Goal: Information Seeking & Learning: Learn about a topic

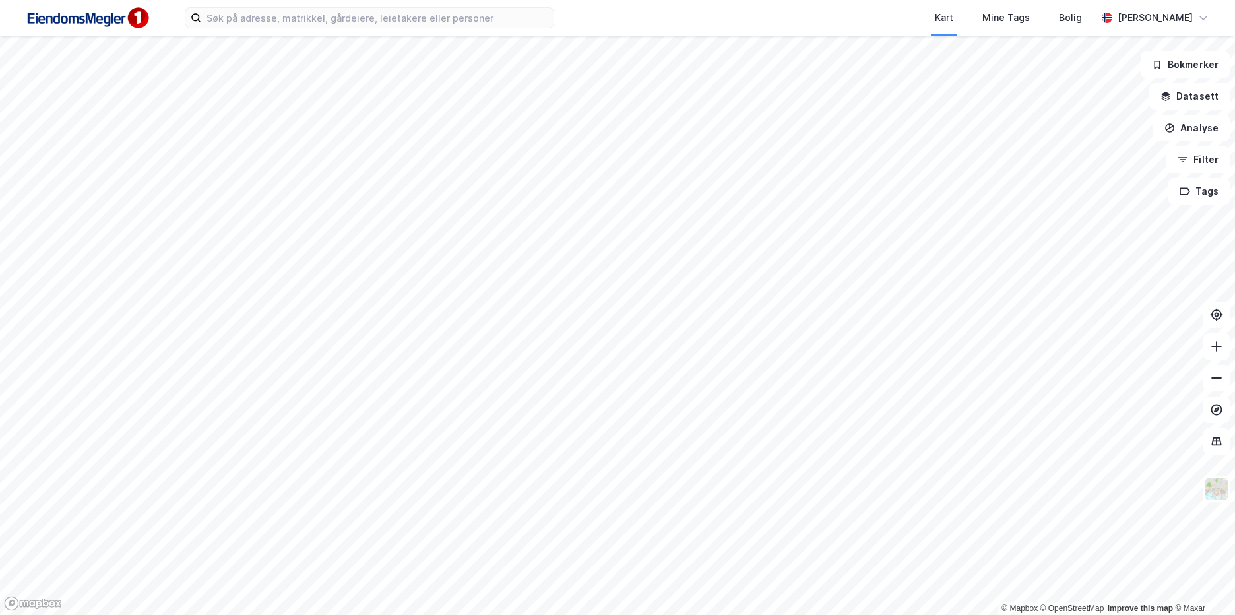
click at [818, 22] on div "Kart Mine Tags Bolig" at bounding box center [857, 18] width 479 height 36
click at [502, 15] on input at bounding box center [377, 18] width 352 height 20
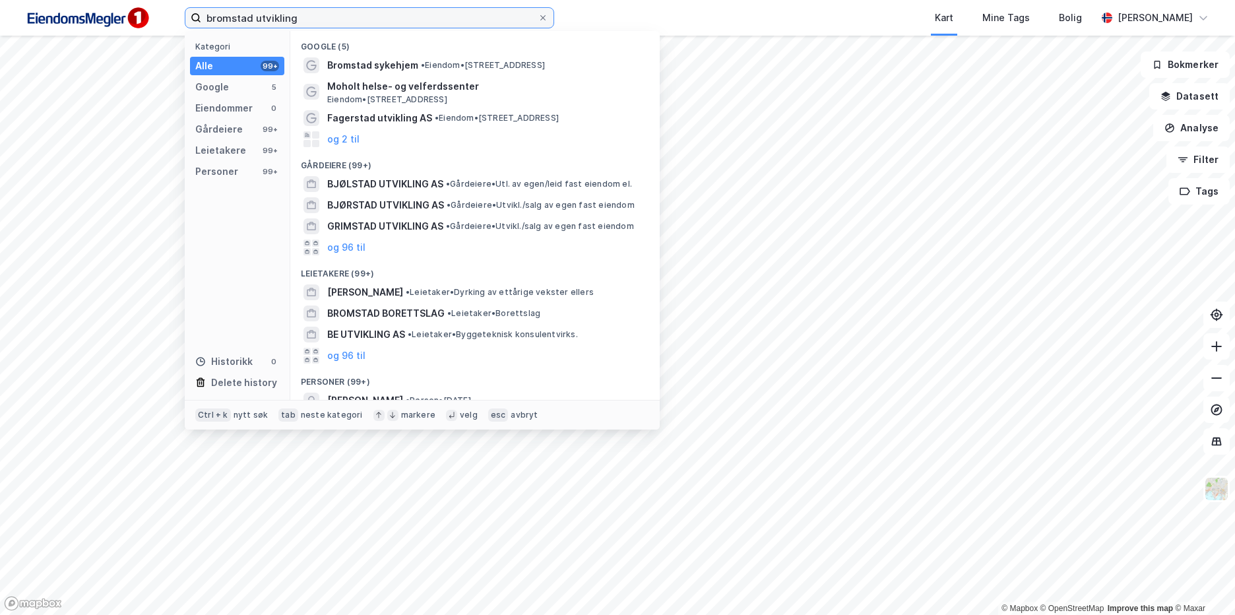
click at [403, 24] on input "bromstad utvikling" at bounding box center [369, 18] width 337 height 20
click at [316, 11] on input "bromstad utvikling" at bounding box center [369, 18] width 337 height 20
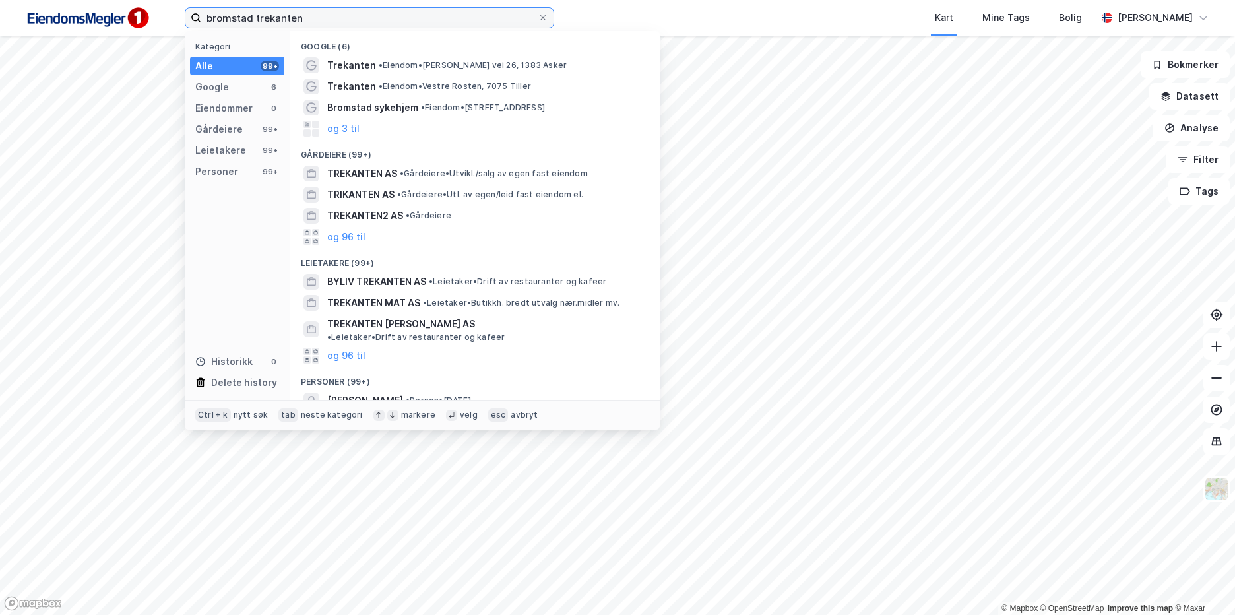
click at [251, 16] on input "bromstad trekanten" at bounding box center [369, 18] width 337 height 20
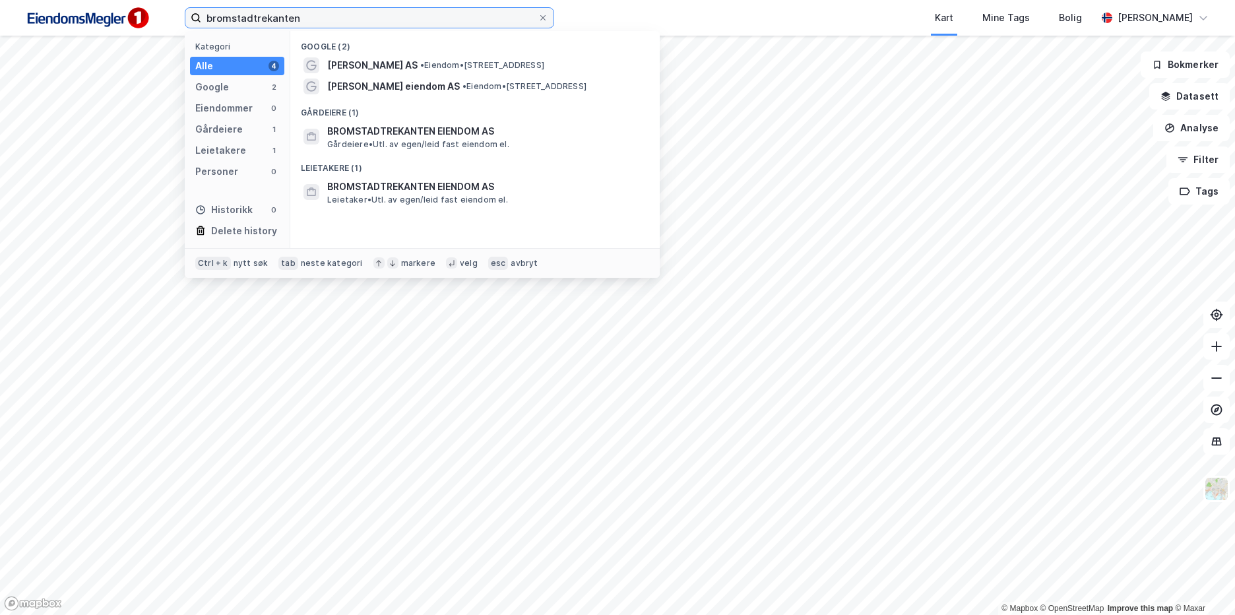
click at [308, 17] on input "bromstadtrekanten" at bounding box center [369, 18] width 337 height 20
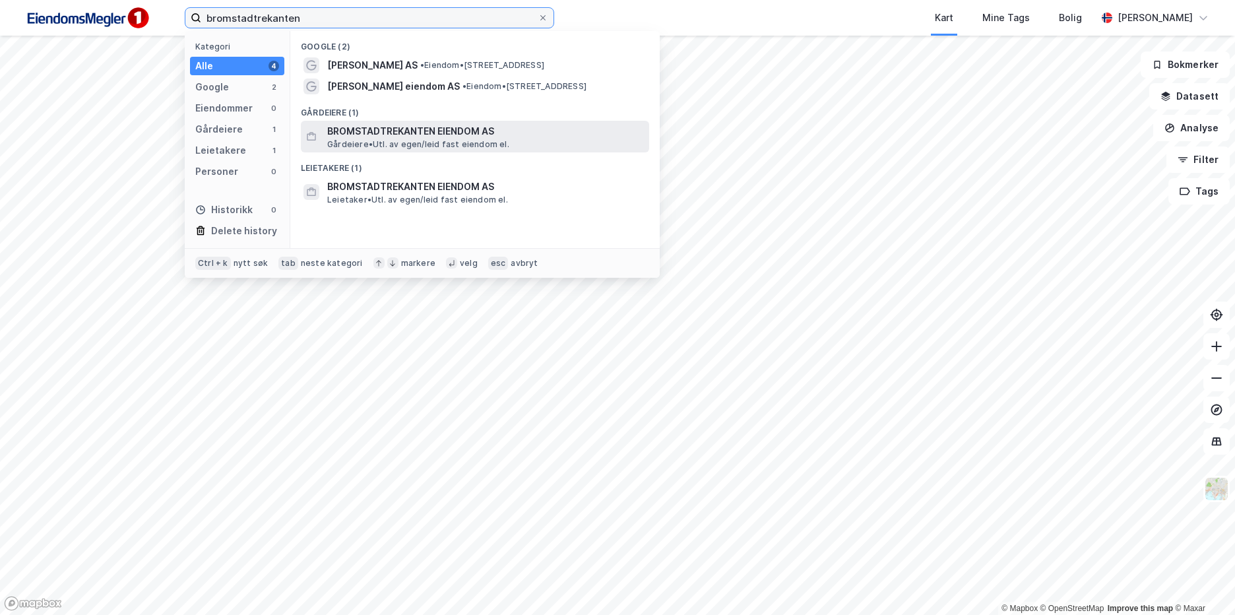
type input "bromstadtrekanten"
click at [434, 137] on span "BROMSTADTREKANTEN EIENDOM AS" at bounding box center [485, 131] width 317 height 16
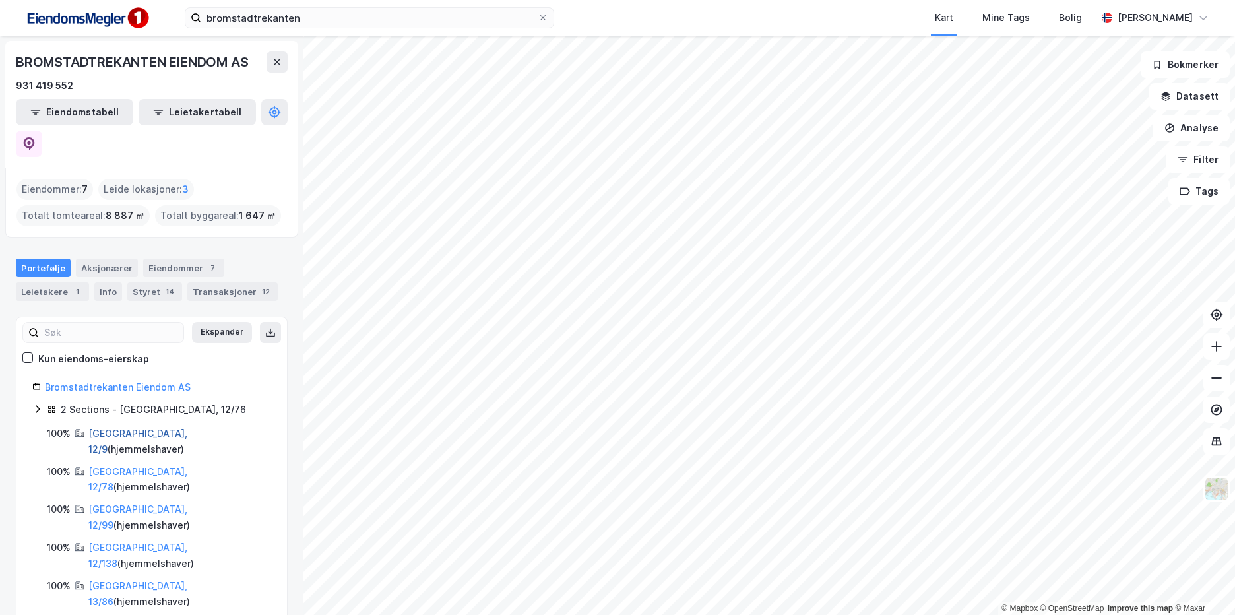
click at [129, 428] on link "[GEOGRAPHIC_DATA], 12/9" at bounding box center [137, 441] width 99 height 27
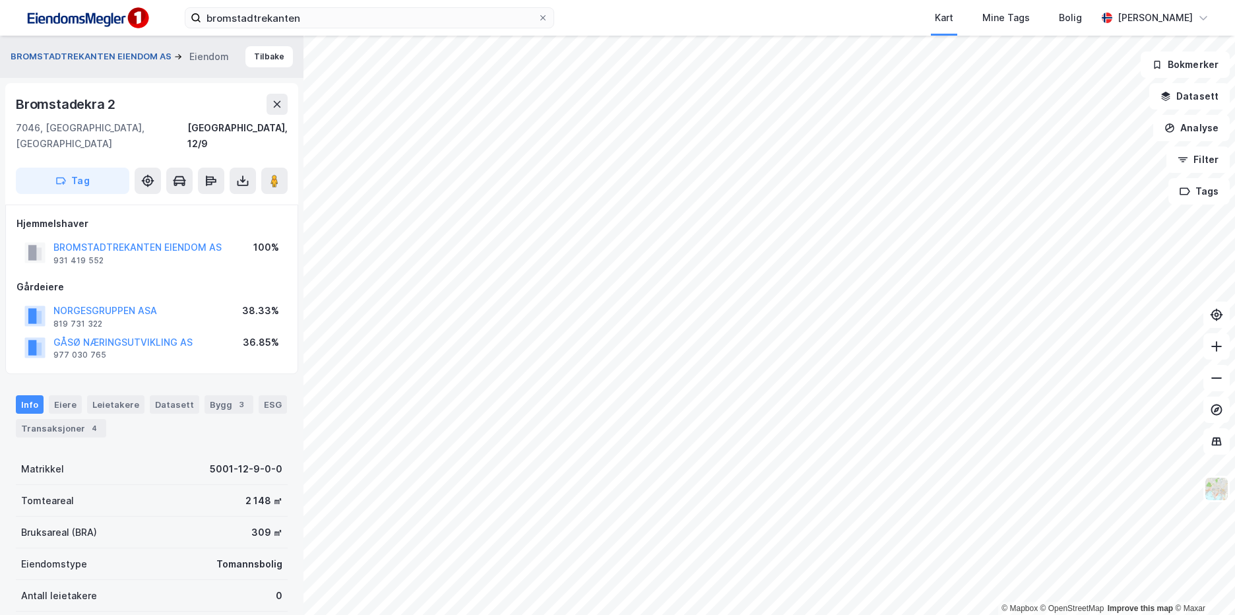
click at [131, 61] on button "BROMSTADTREKANTEN EIENDOM AS" at bounding box center [93, 56] width 164 height 13
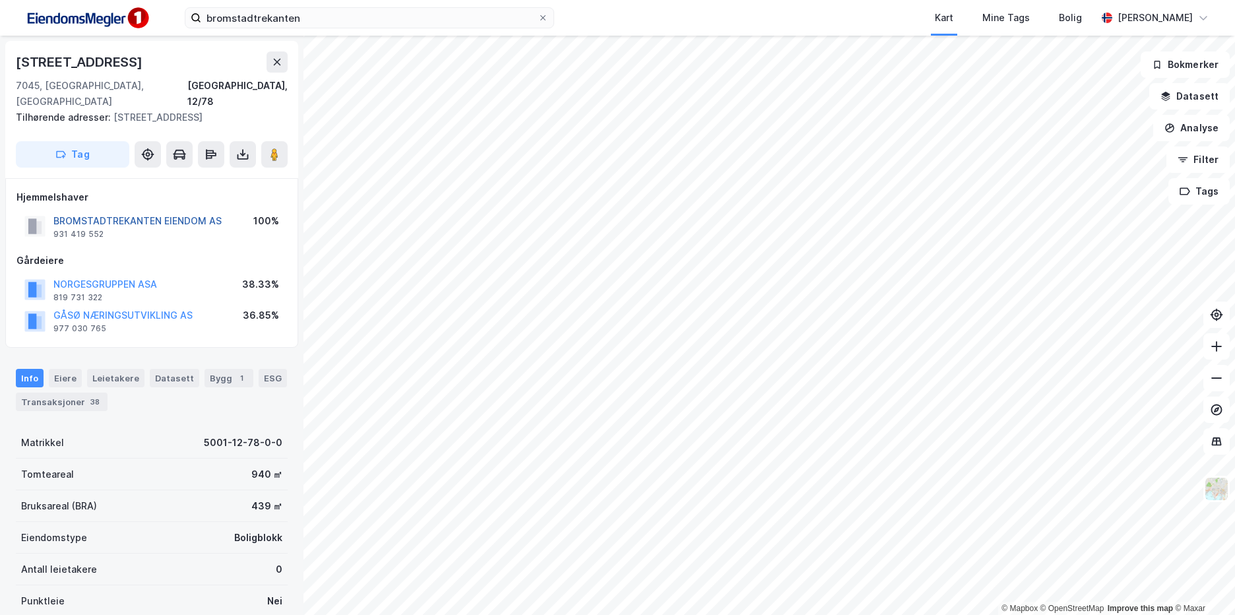
click at [0, 0] on button "BROMSTADTREKANTEN EIENDOM AS" at bounding box center [0, 0] width 0 height 0
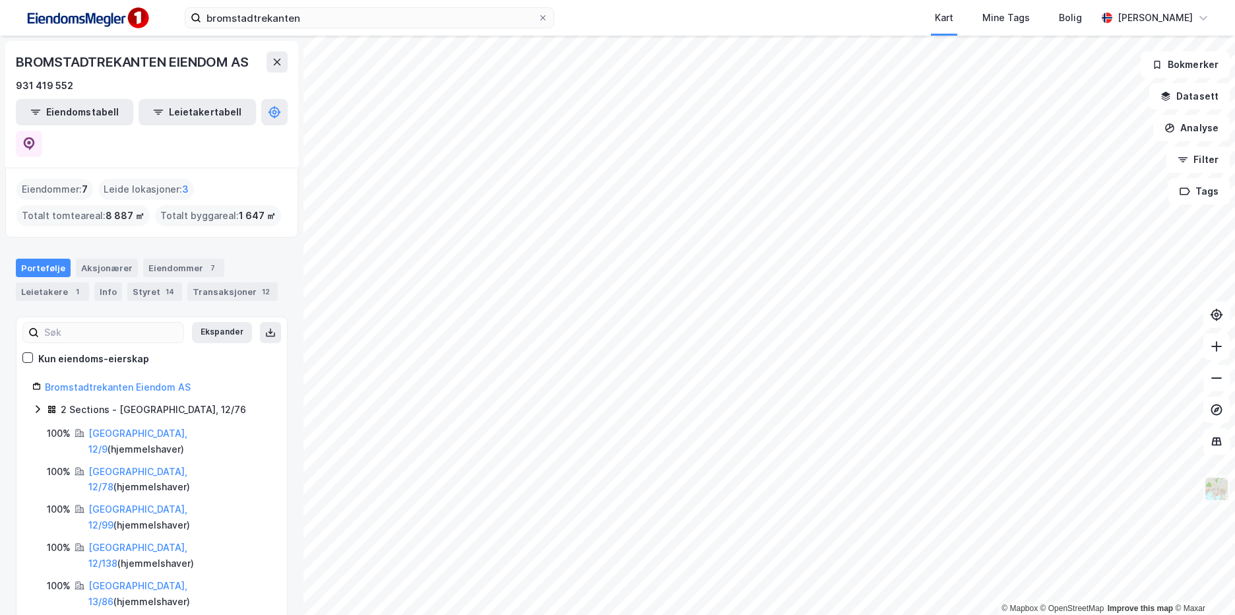
click at [1214, 490] on img at bounding box center [1216, 489] width 25 height 25
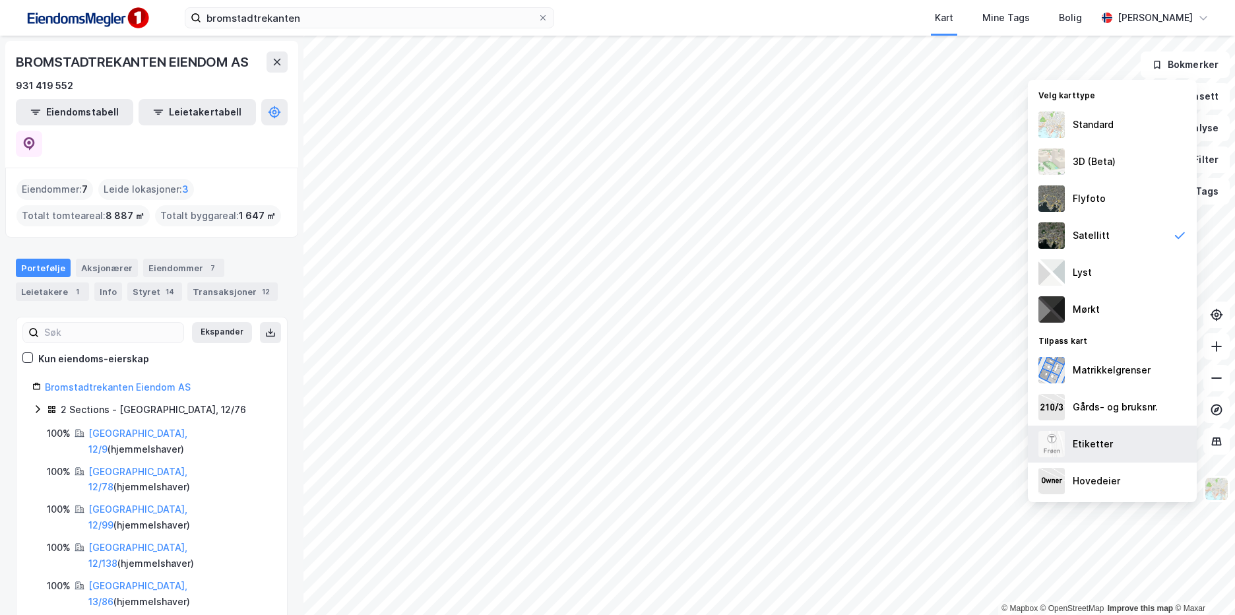
click at [1121, 438] on div "Etiketter" at bounding box center [1112, 444] width 169 height 37
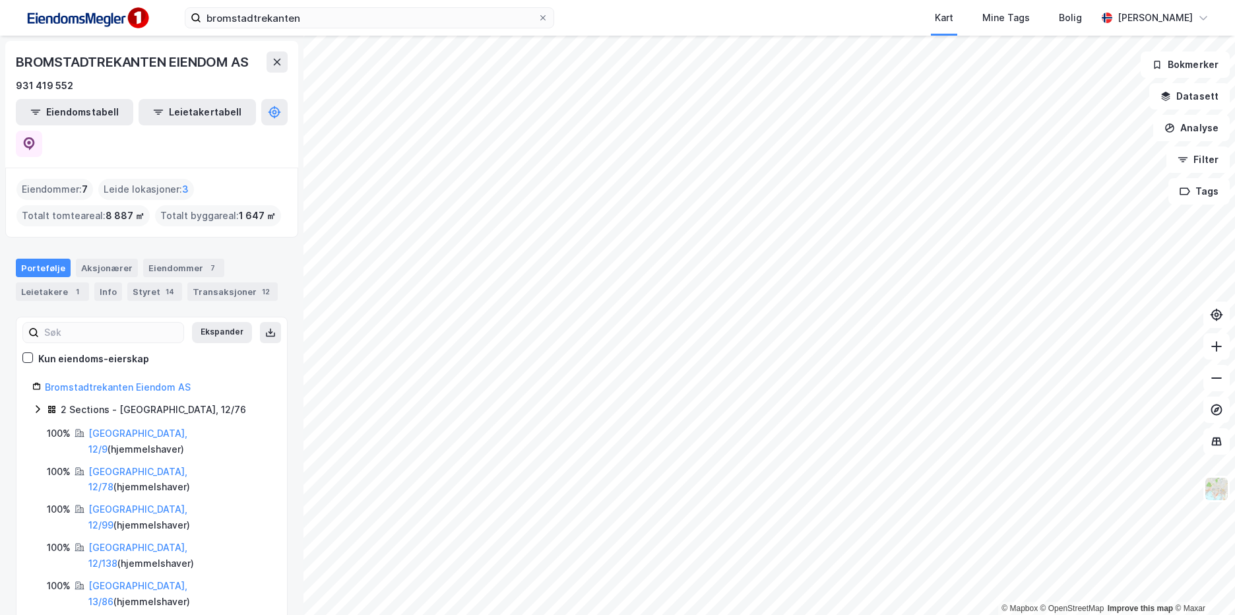
click at [824, 16] on div "Kart Mine Tags Bolig" at bounding box center [857, 18] width 479 height 36
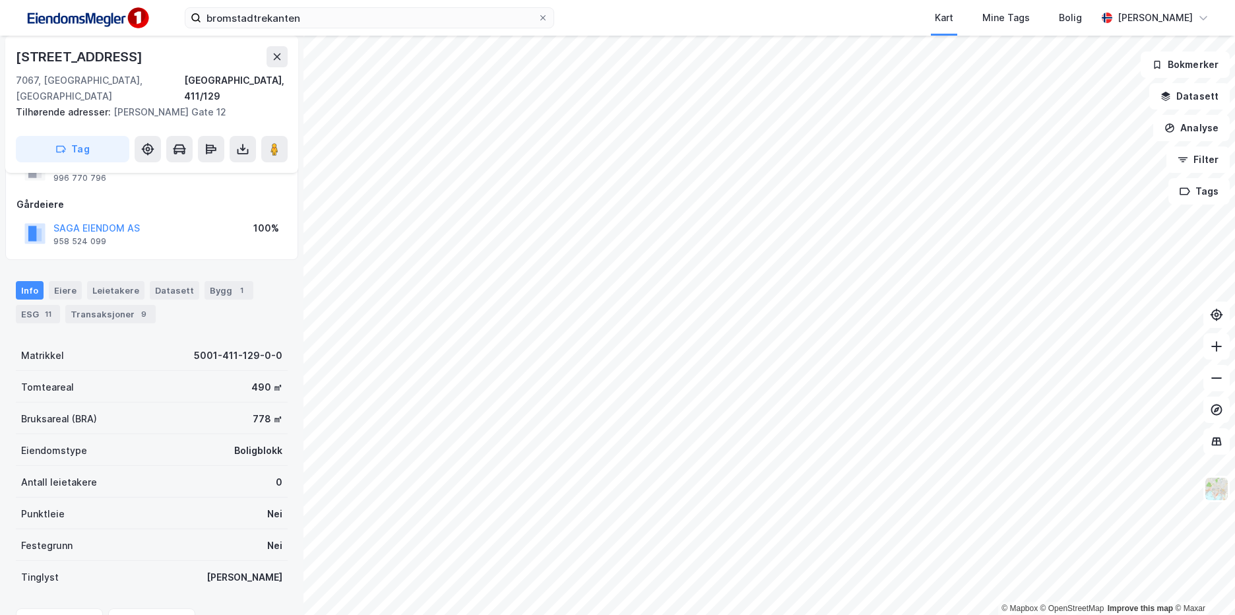
scroll to position [119, 0]
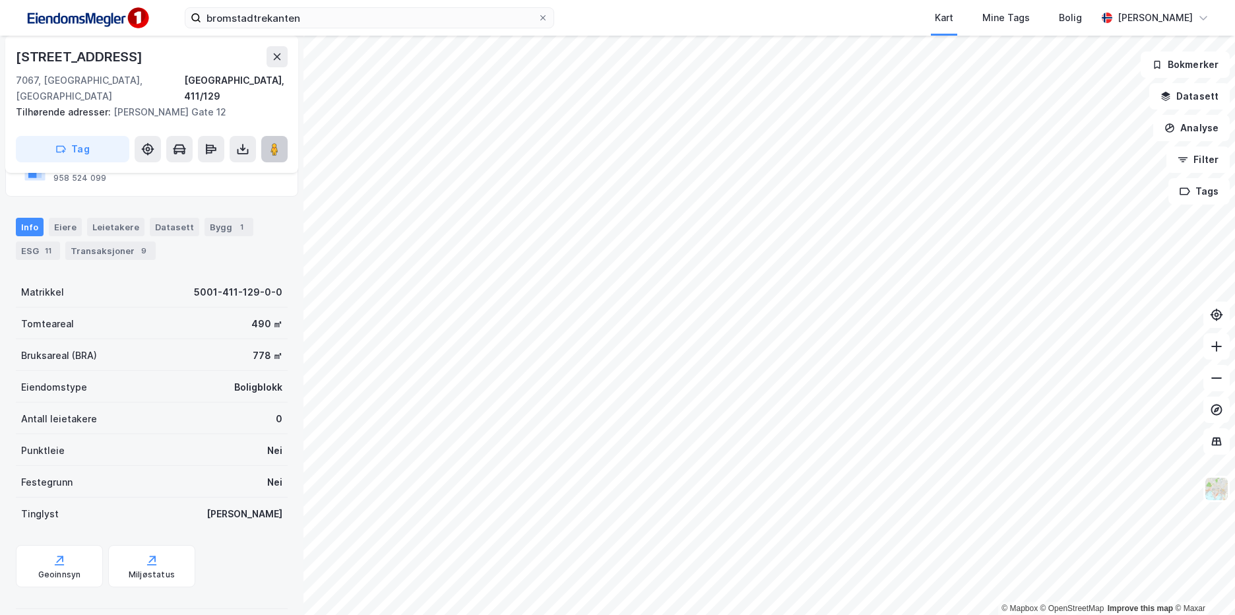
click at [272, 143] on image at bounding box center [275, 149] width 8 height 13
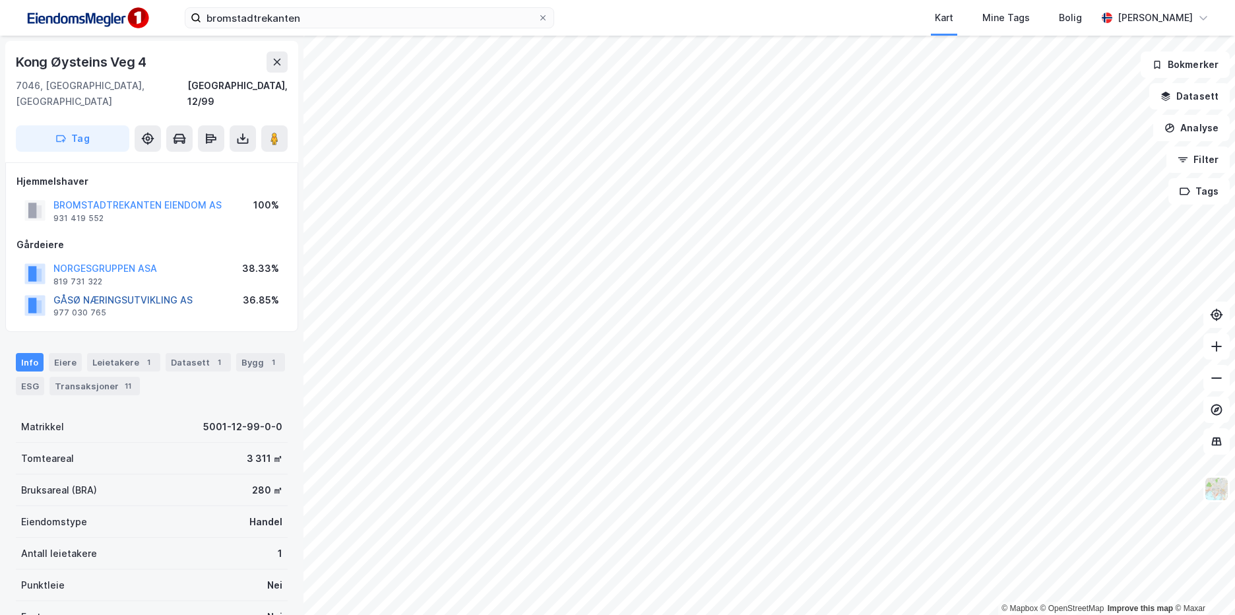
click at [0, 0] on button "GÅSØ NÆRINGSUTVIKLING AS" at bounding box center [0, 0] width 0 height 0
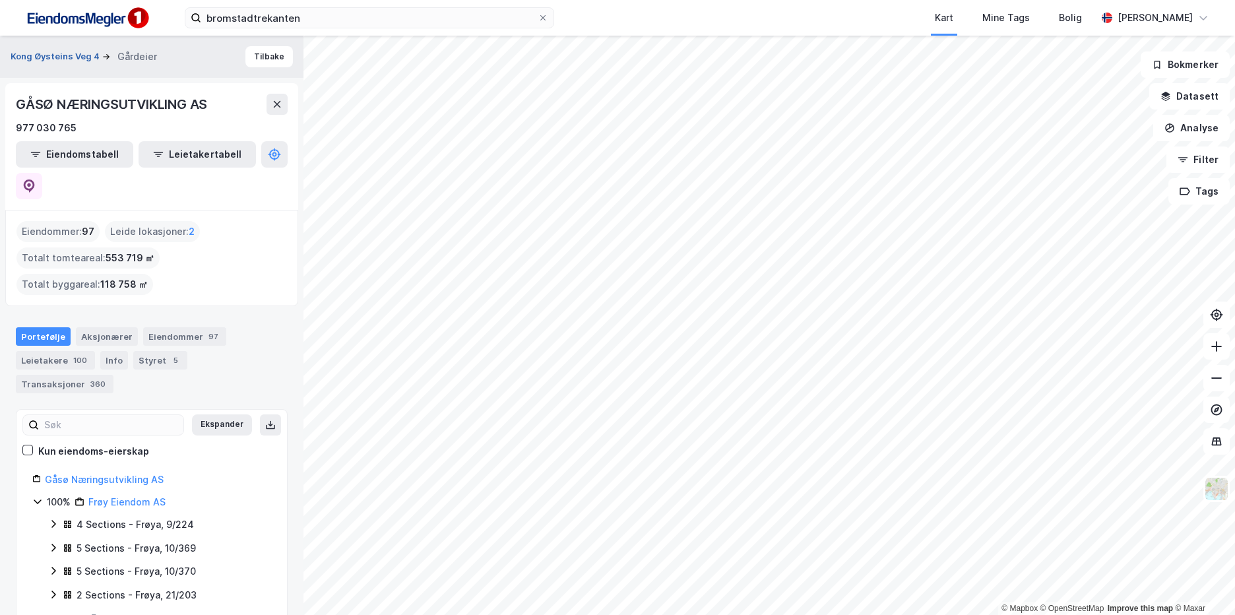
click at [69, 59] on button "Kong Øysteins Veg 4" at bounding box center [57, 56] width 92 height 13
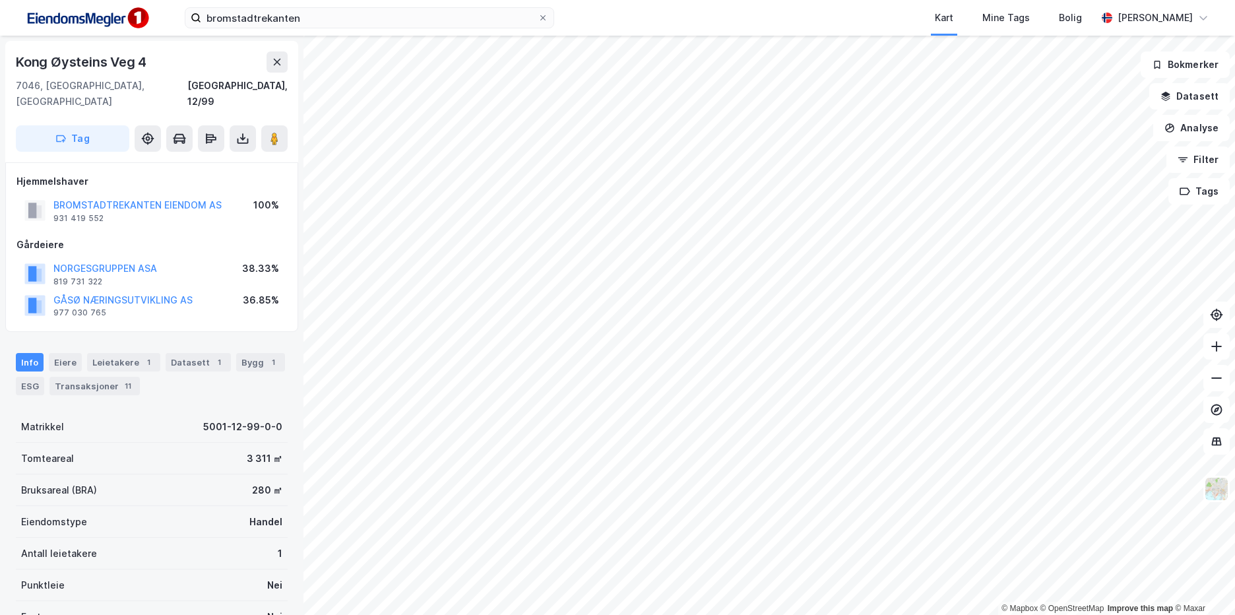
scroll to position [1, 0]
click at [0, 0] on button "BROMSTADTREKANTEN EIENDOM AS" at bounding box center [0, 0] width 0 height 0
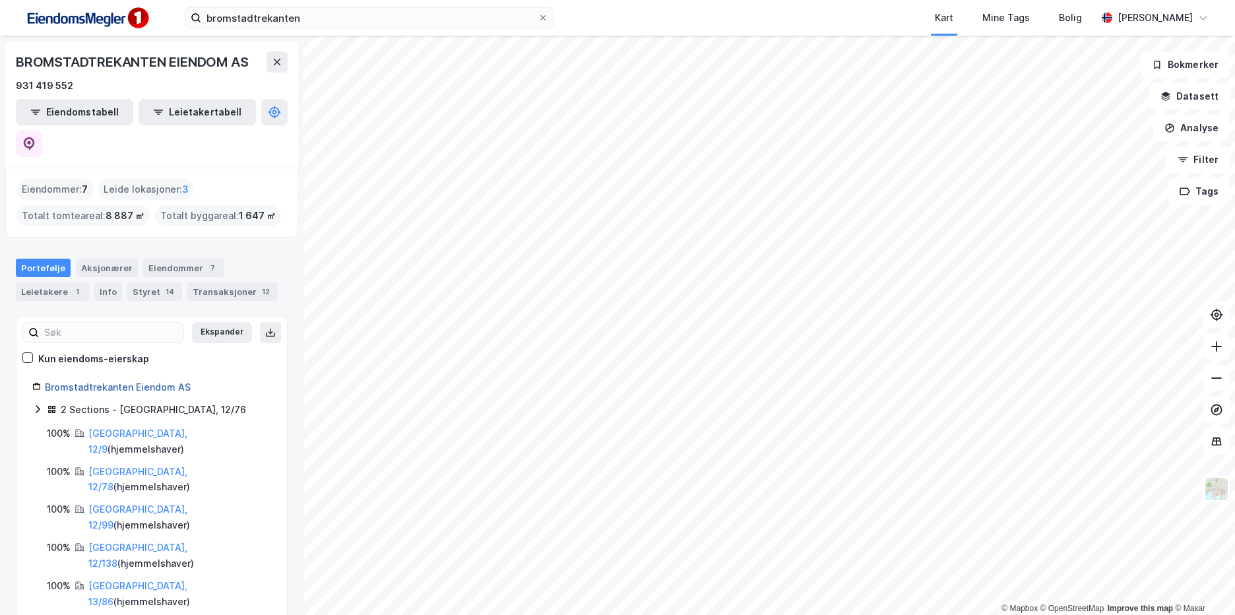
click at [143, 381] on link "Bromstadtrekanten Eiendom AS" at bounding box center [118, 386] width 146 height 11
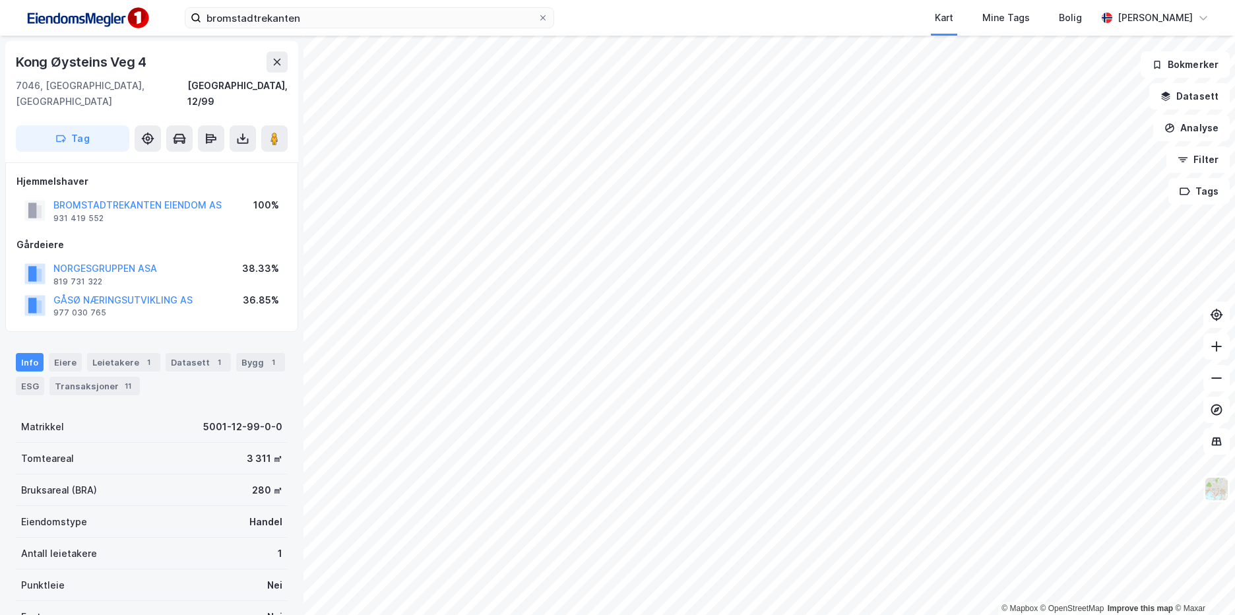
scroll to position [1, 0]
click at [0, 0] on button "BROMSTADTREKANTEN EIENDOM AS" at bounding box center [0, 0] width 0 height 0
